Goal: Information Seeking & Learning: Learn about a topic

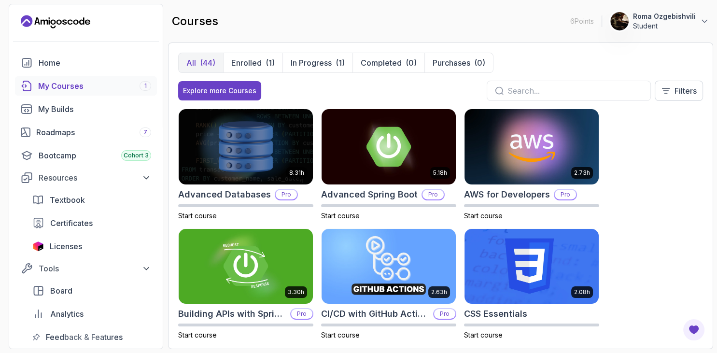
click at [115, 82] on div "My Courses 1" at bounding box center [94, 86] width 113 height 12
click at [320, 58] on p "In Progress" at bounding box center [311, 63] width 41 height 12
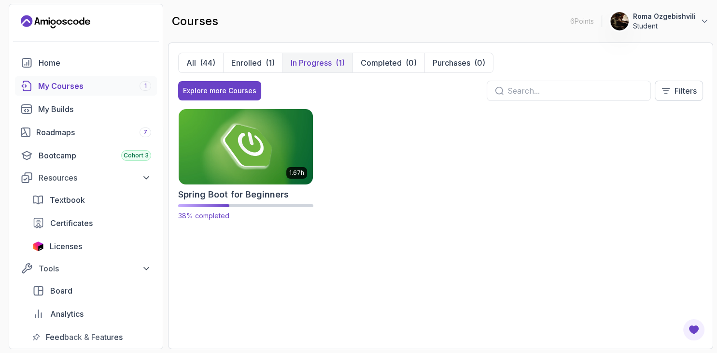
click at [267, 141] on img at bounding box center [245, 146] width 141 height 79
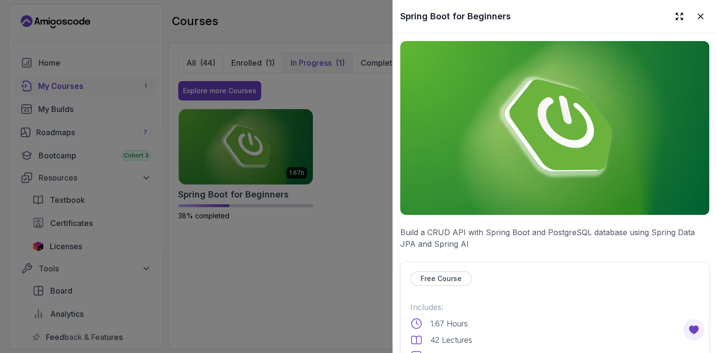
click at [441, 278] on p "Free Course" at bounding box center [440, 279] width 41 height 10
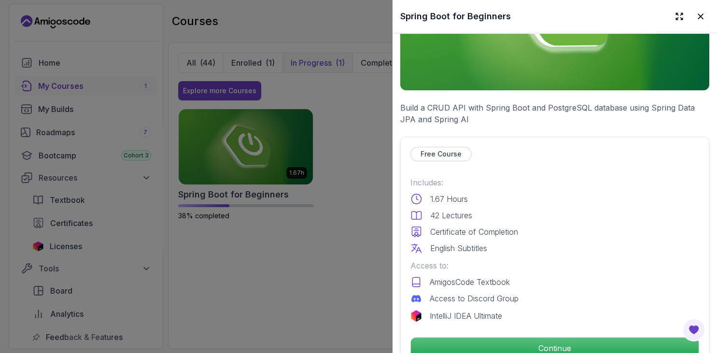
scroll to position [167, 0]
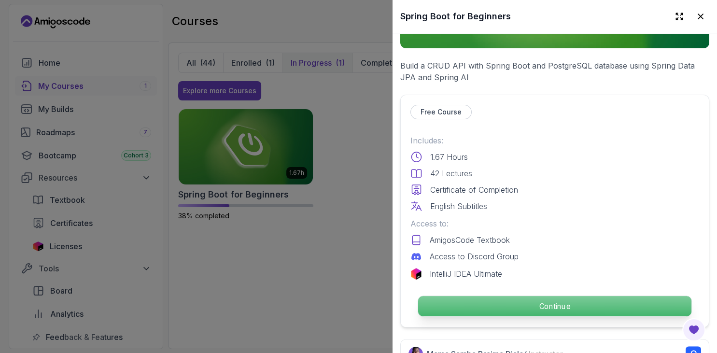
click at [538, 303] on p "Continue" at bounding box center [554, 306] width 273 height 20
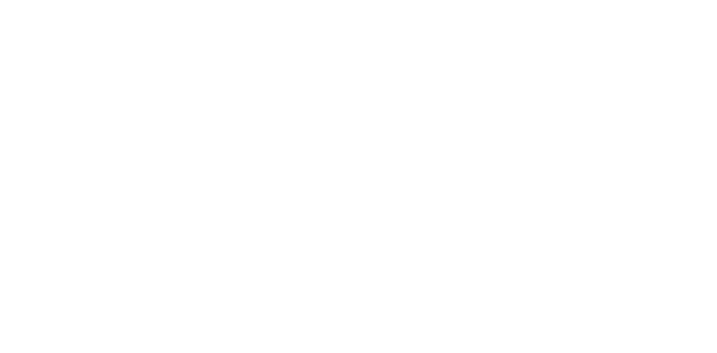
click at [493, 0] on html at bounding box center [358, 0] width 717 height 0
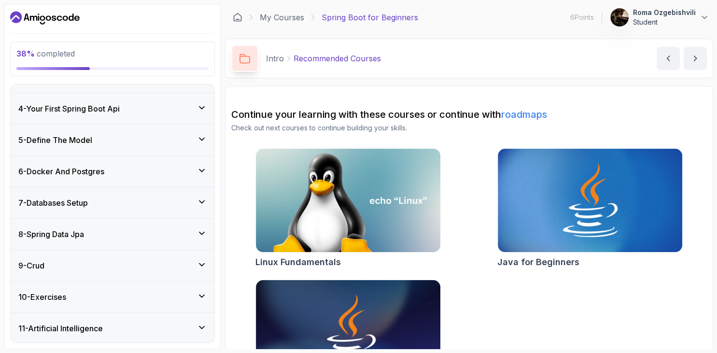
click at [122, 178] on div "6 - Docker And Postgres" at bounding box center [113, 171] width 204 height 31
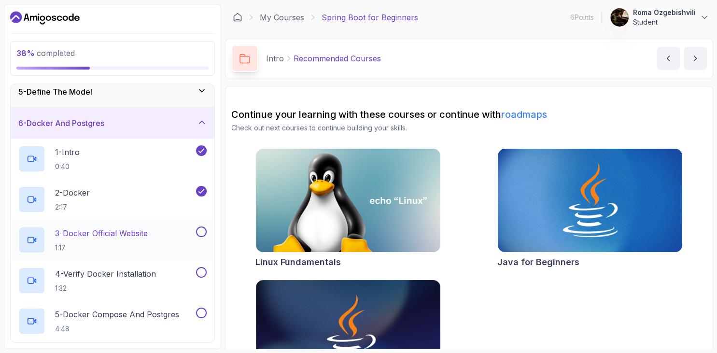
scroll to position [141, 0]
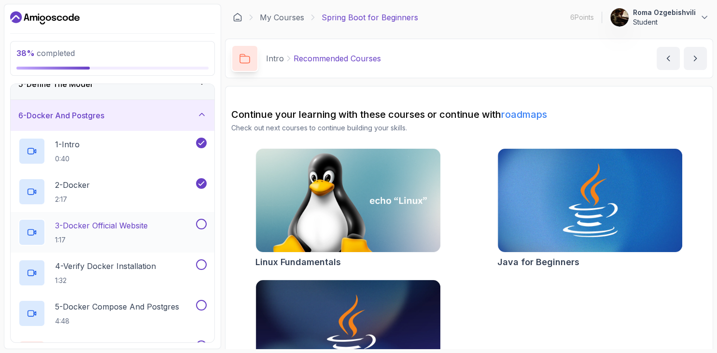
click at [132, 239] on p "1:17" at bounding box center [101, 240] width 93 height 10
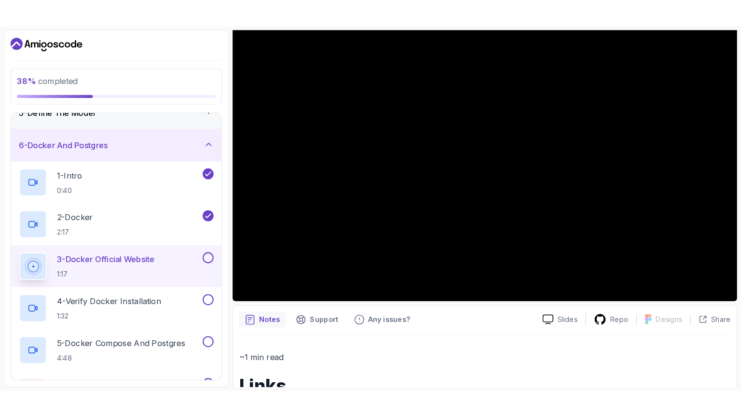
scroll to position [74, 0]
